Goal: Navigation & Orientation: Find specific page/section

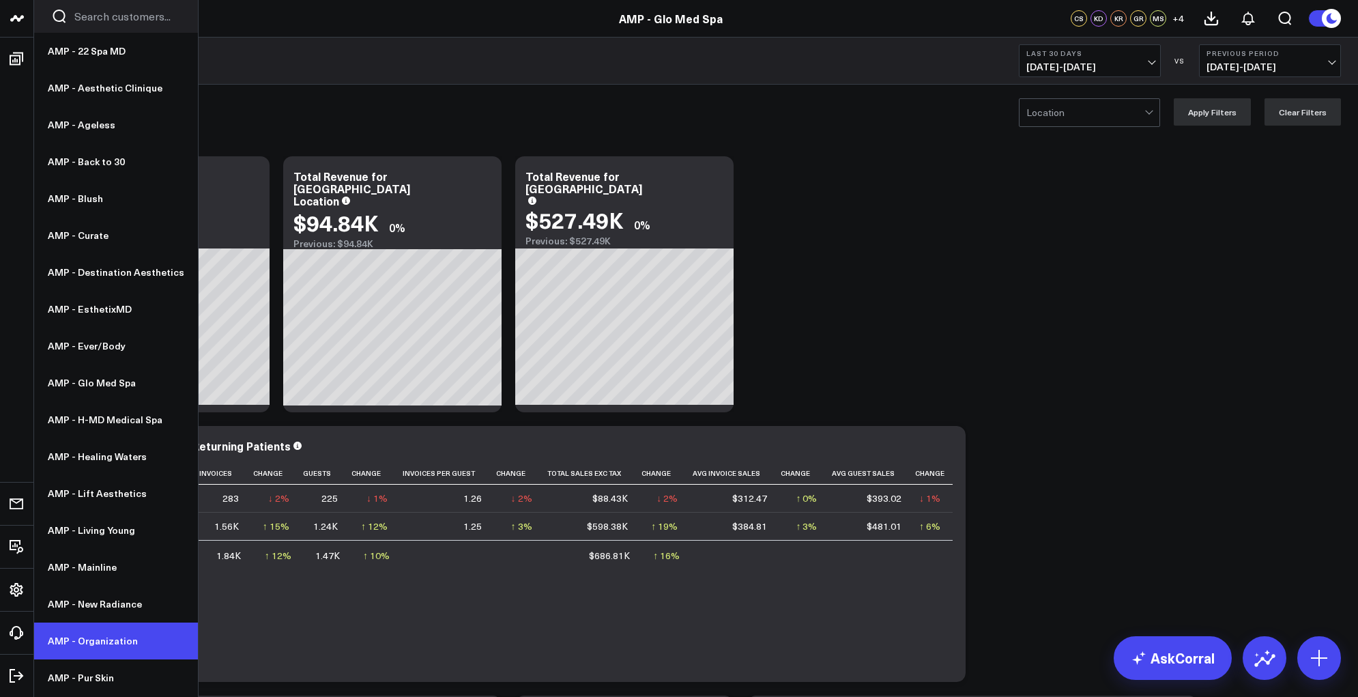
click at [76, 641] on link "AMP - Organization" at bounding box center [116, 640] width 164 height 37
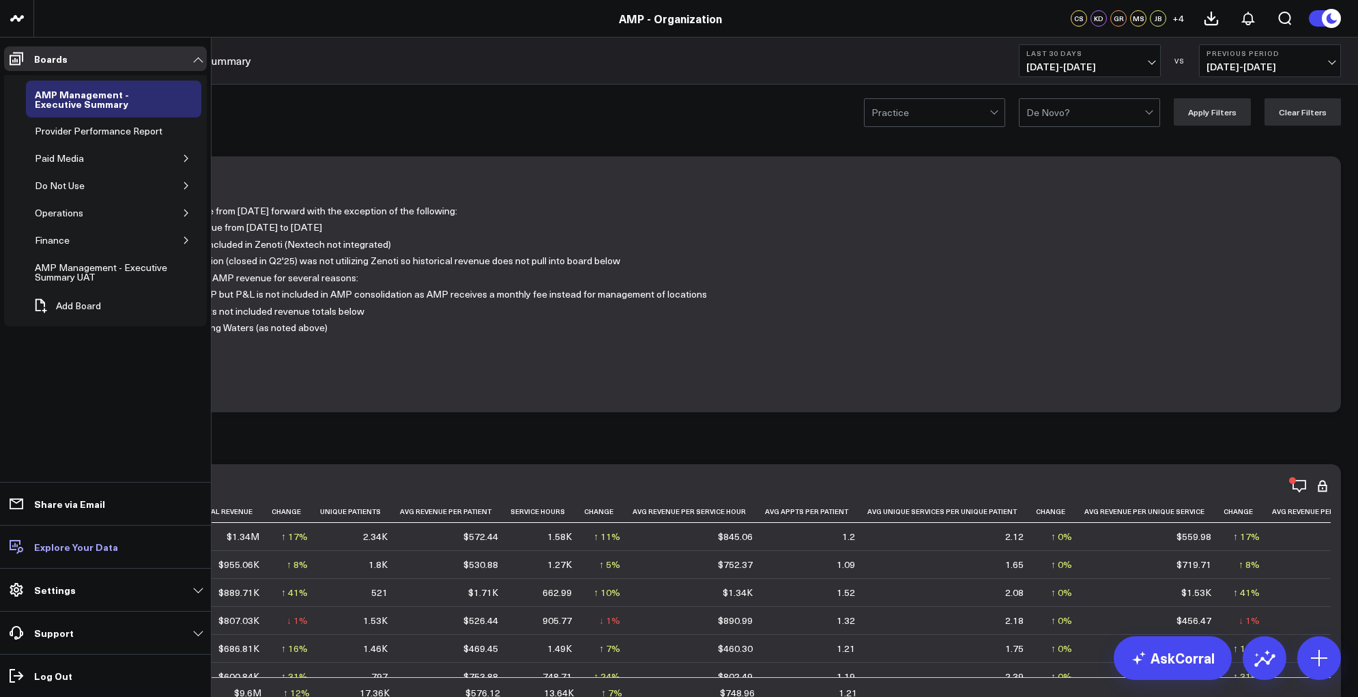
click at [72, 541] on p "Explore Your Data" at bounding box center [76, 546] width 84 height 11
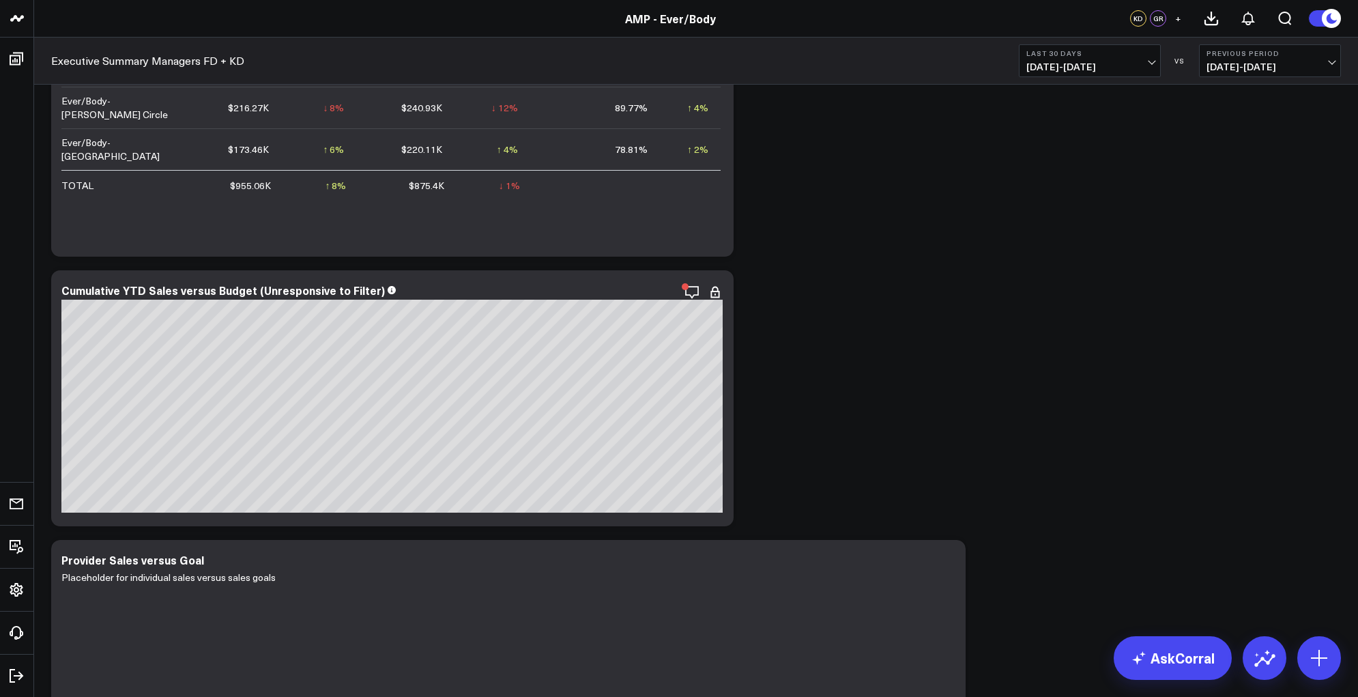
scroll to position [1330, 0]
